Goal: Task Accomplishment & Management: Manage account settings

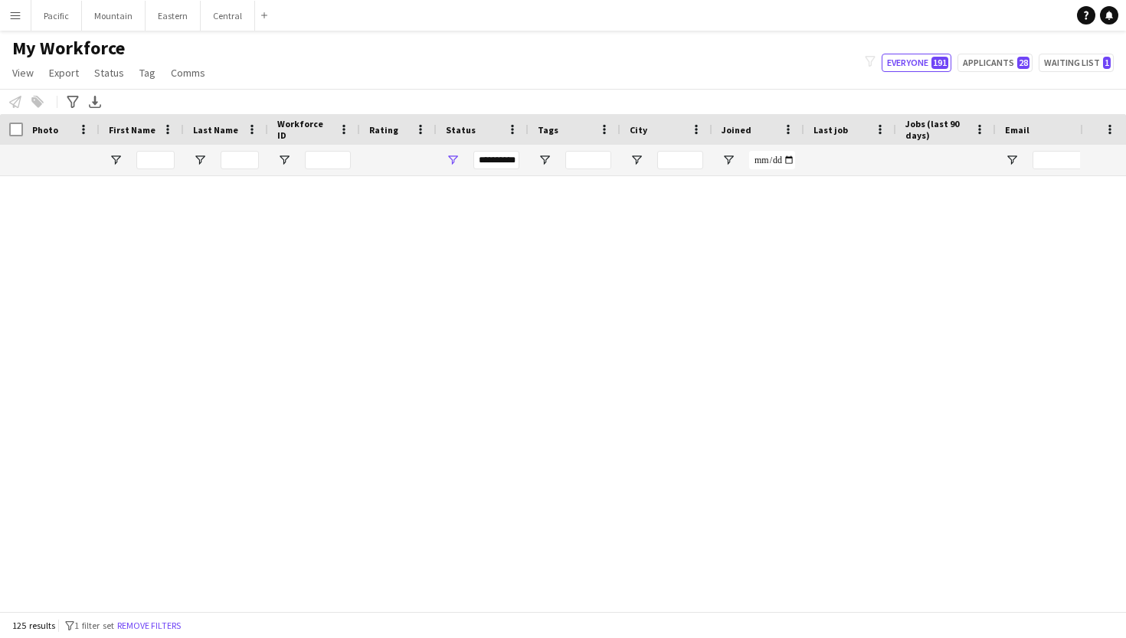
scroll to position [2009, 0]
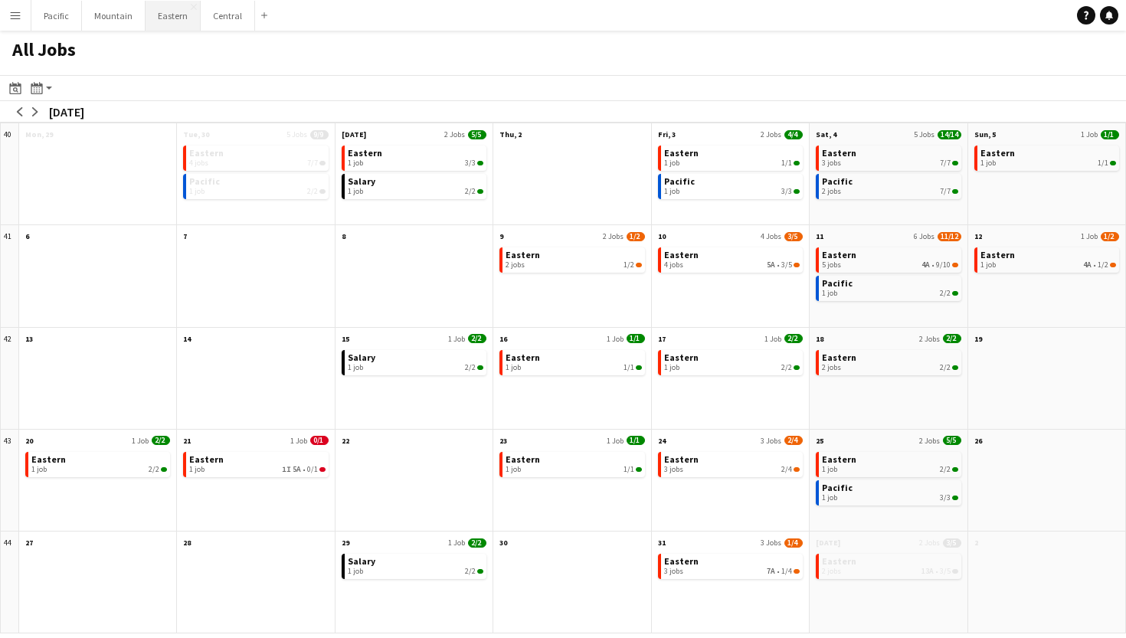
click at [164, 15] on button "Eastern Close" at bounding box center [173, 16] width 55 height 30
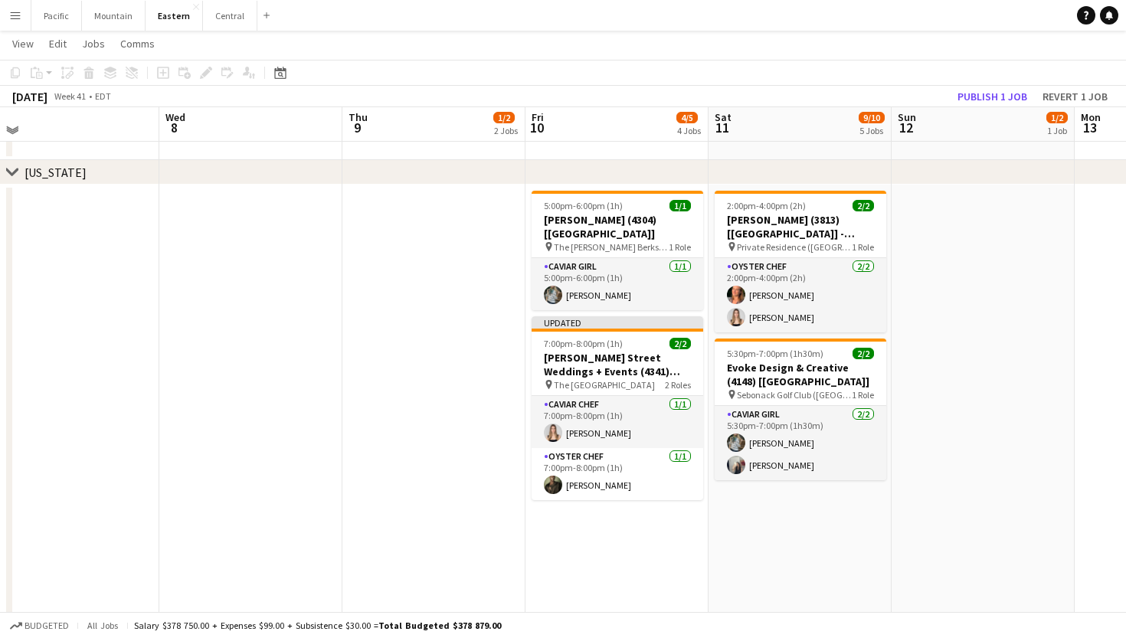
scroll to position [750, 0]
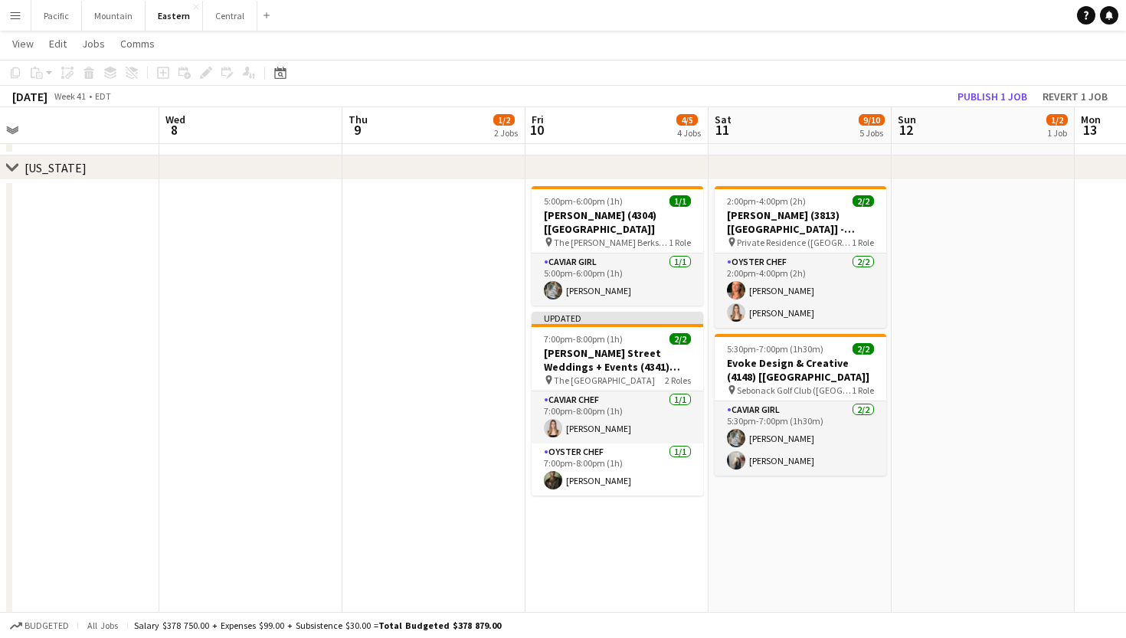
click at [615, 498] on app-date-cell "5:00pm-6:00pm (1h) 1/1 Susan Noto (4304) [NYC] pin The Kemble Berkshires (Lenox…" at bounding box center [617, 445] width 183 height 530
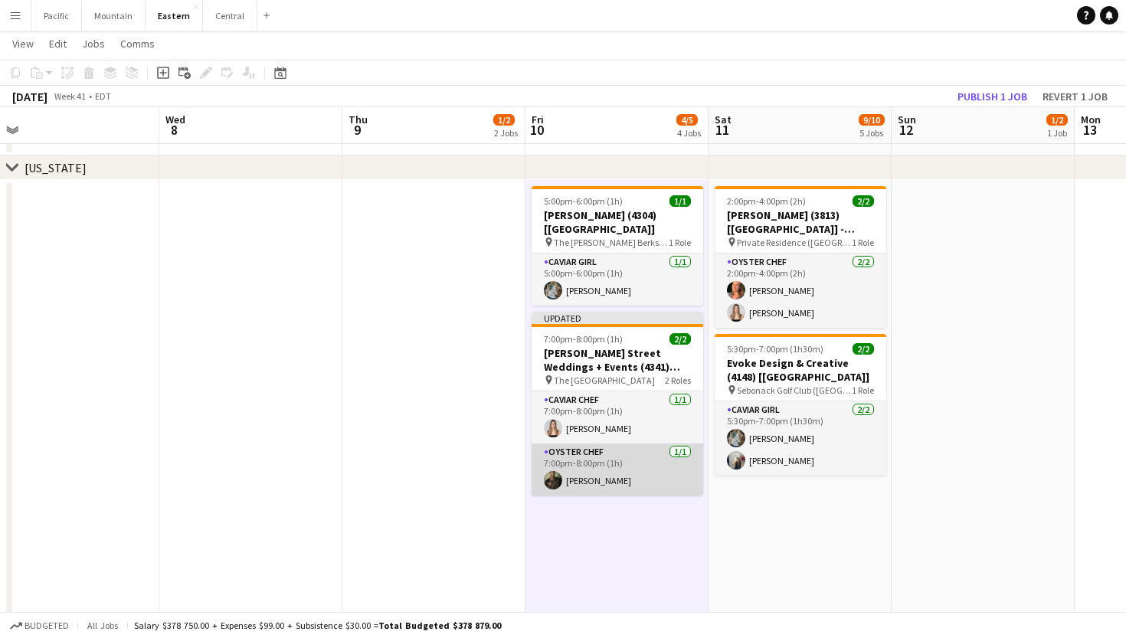
click at [651, 444] on app-card-role "Oyster Chef 1/1 7:00pm-8:00pm (1h) Jeremiah Bell" at bounding box center [618, 470] width 172 height 52
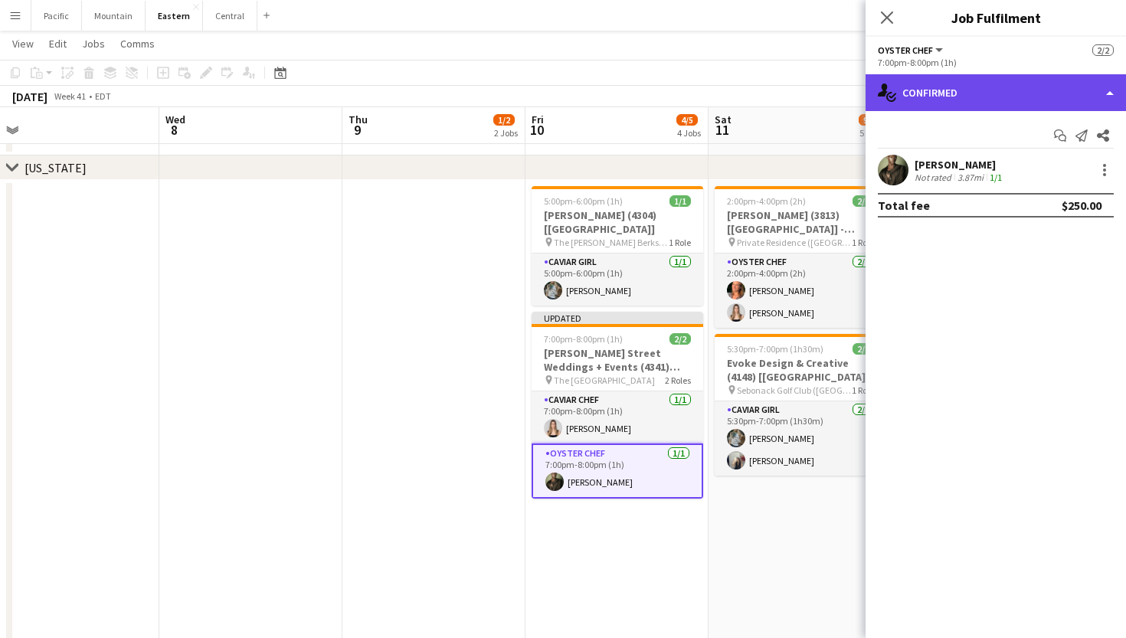
click at [1033, 107] on div "single-neutral-actions-check-2 Confirmed" at bounding box center [996, 92] width 261 height 37
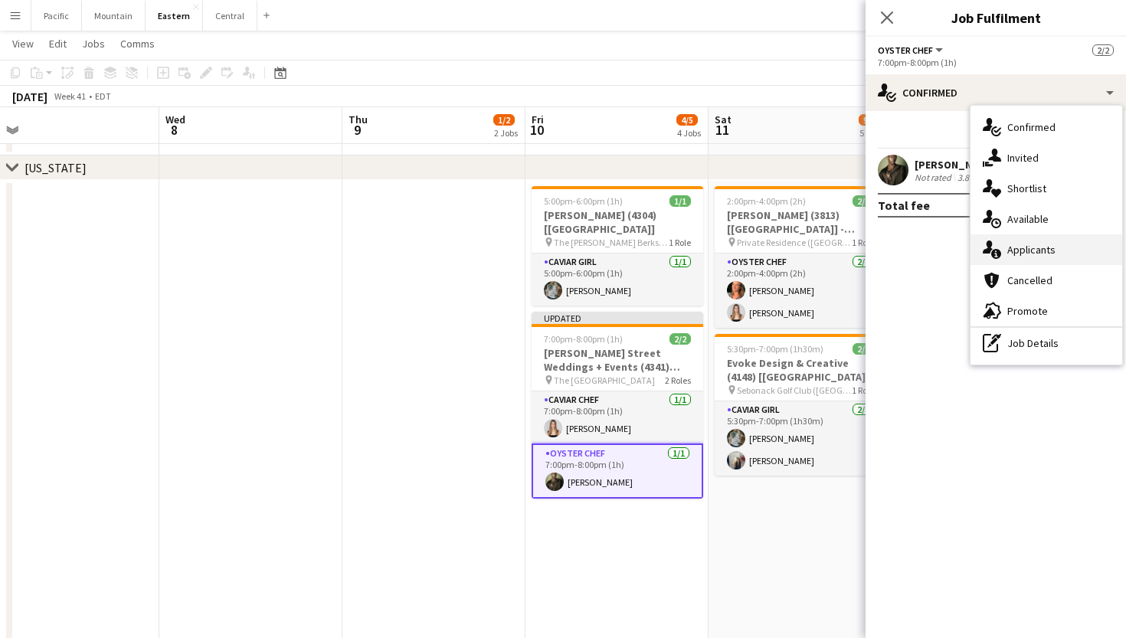
click at [1048, 247] on span "Applicants" at bounding box center [1032, 250] width 48 height 14
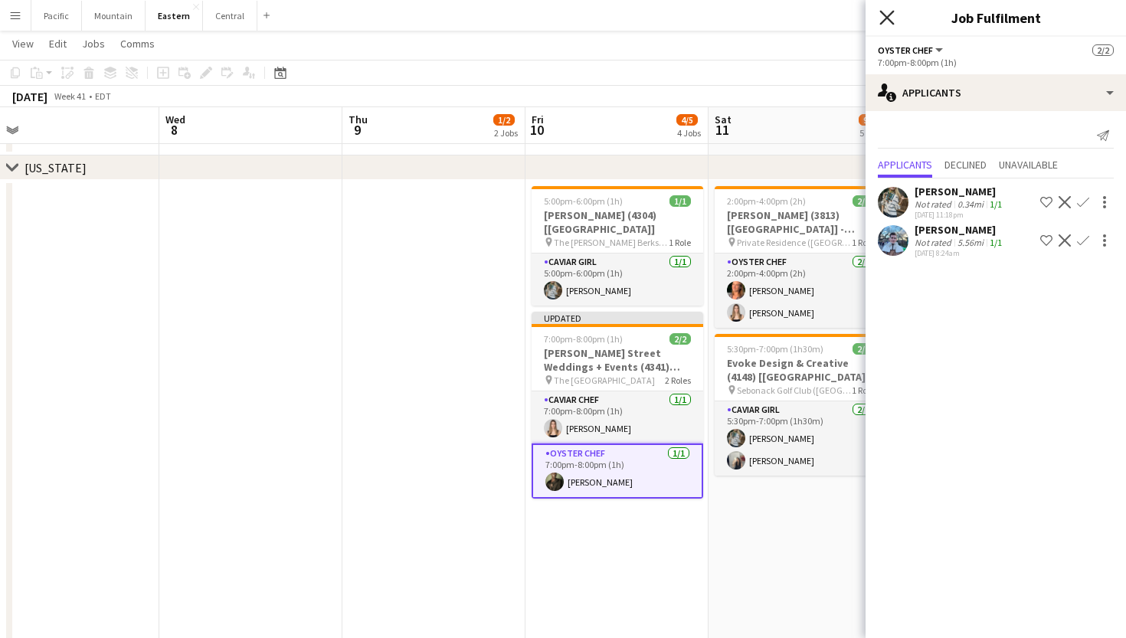
click at [891, 20] on icon "Close pop-in" at bounding box center [887, 17] width 15 height 15
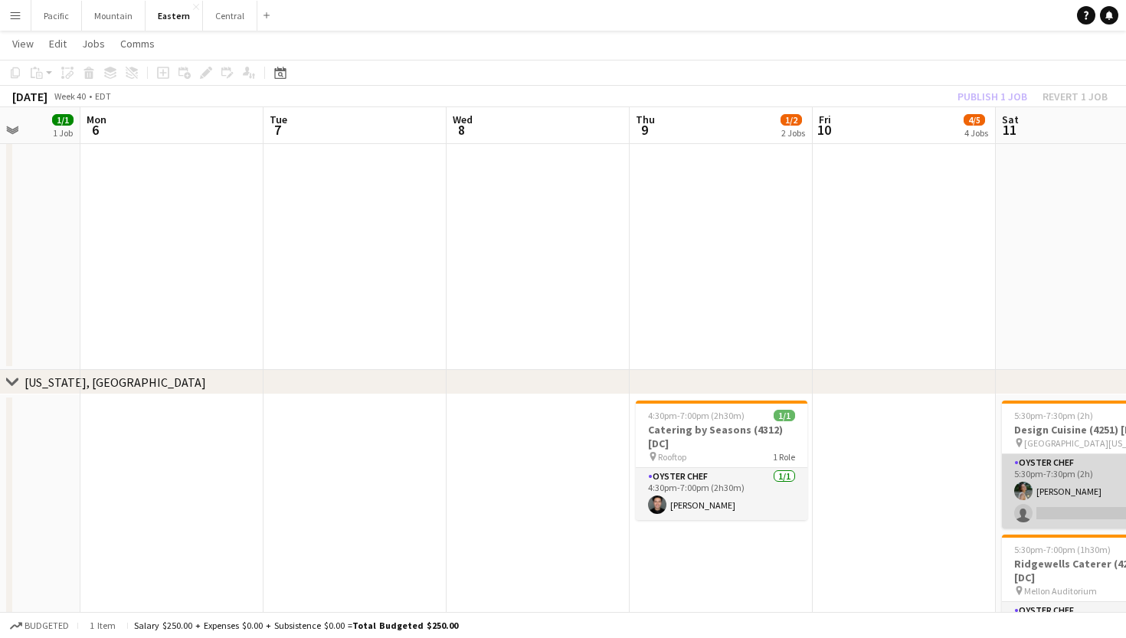
scroll to position [0, 400]
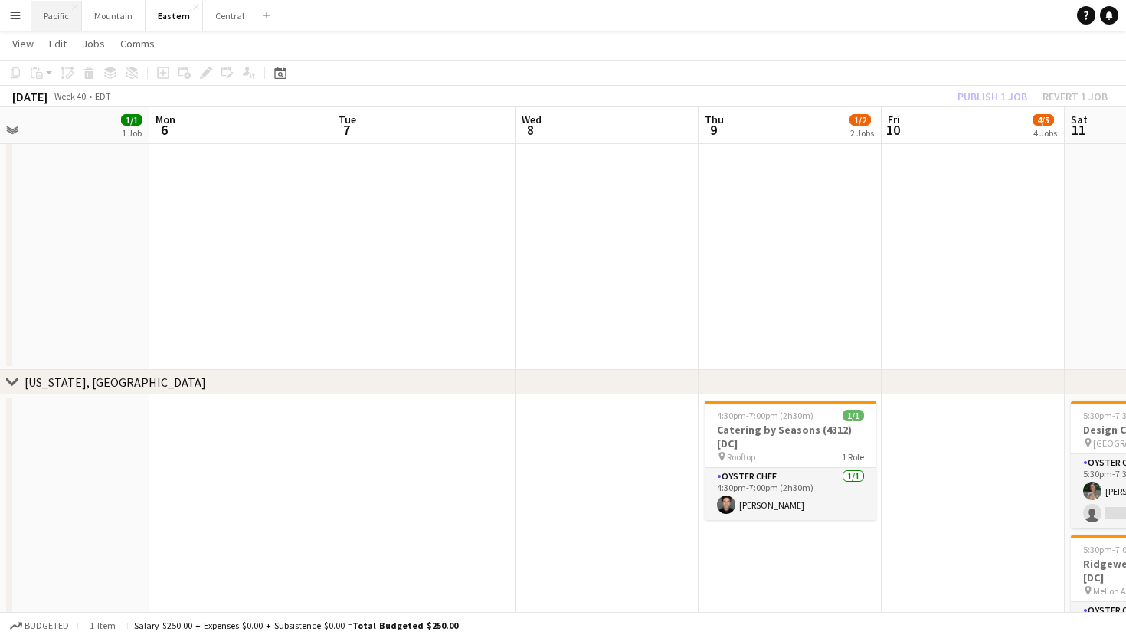
click at [49, 15] on button "Pacific Close" at bounding box center [56, 16] width 51 height 30
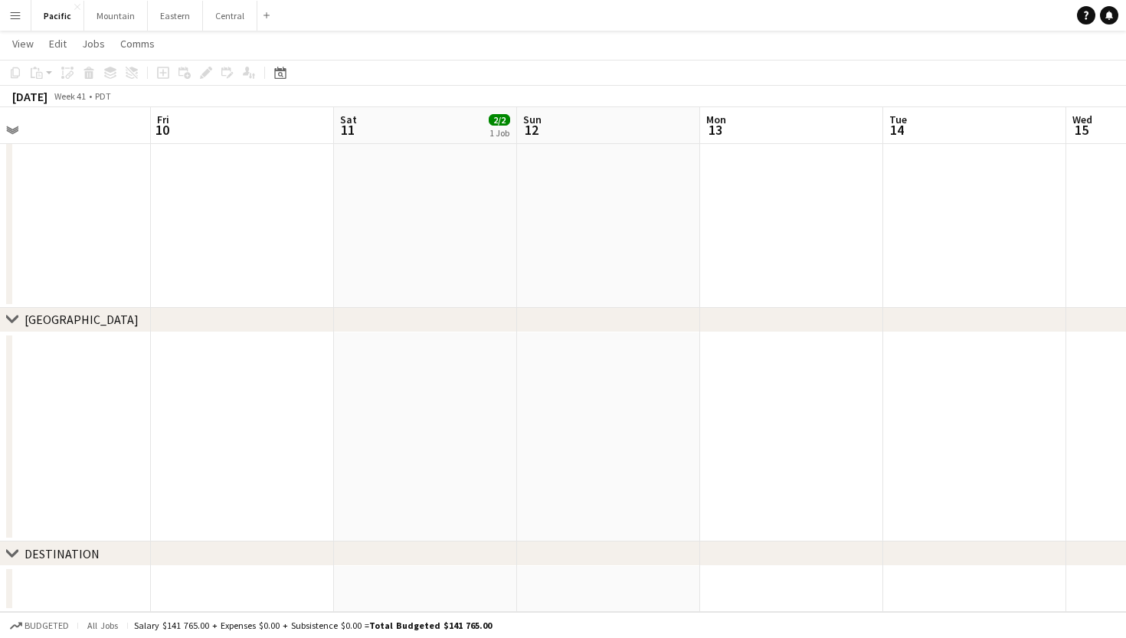
scroll to position [0, 453]
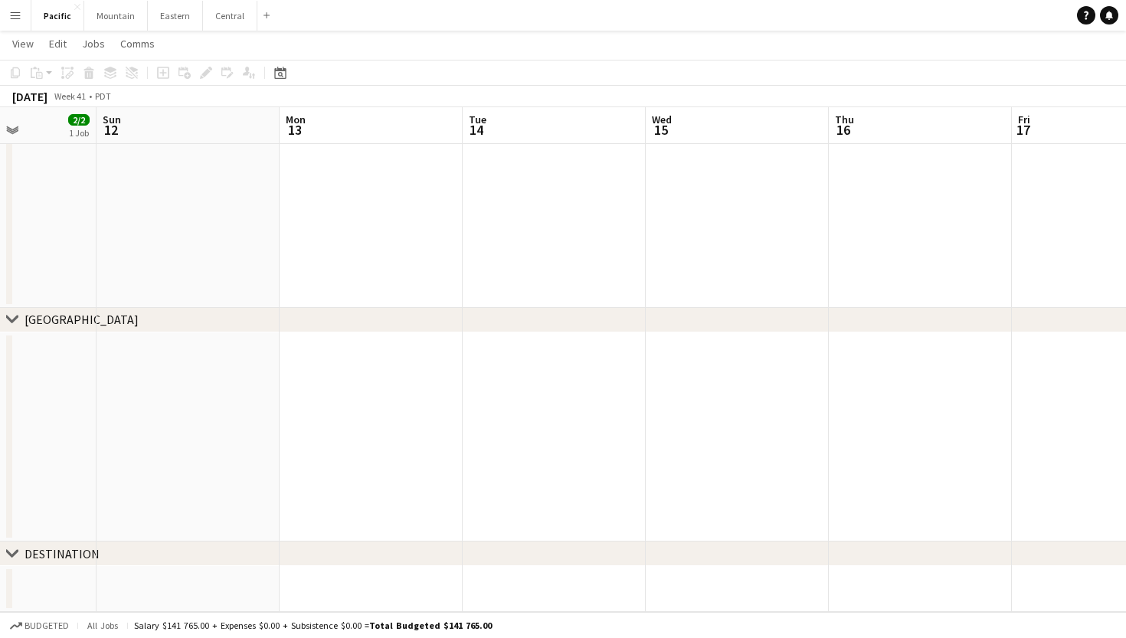
click at [819, 5] on app-navbar "Menu Boards Boards Boards All jobs Status Workforce Workforce My Workforce Recr…" at bounding box center [563, 15] width 1126 height 31
